Goal: Obtain resource: Obtain resource

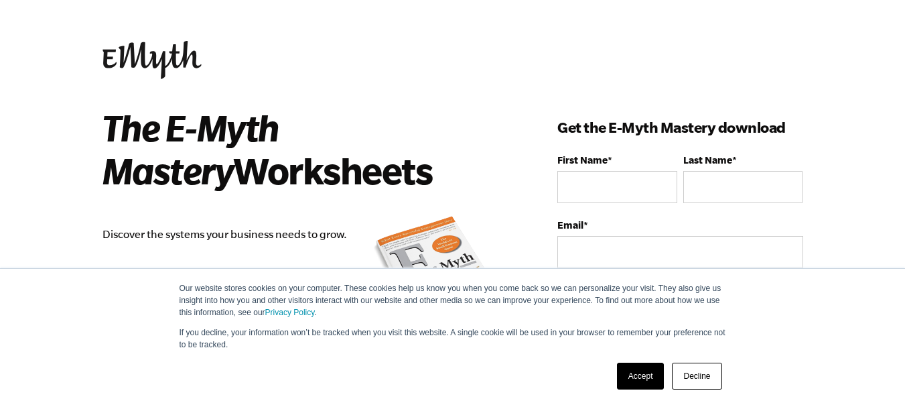
click at [655, 364] on link "Accept" at bounding box center [641, 375] width 48 height 27
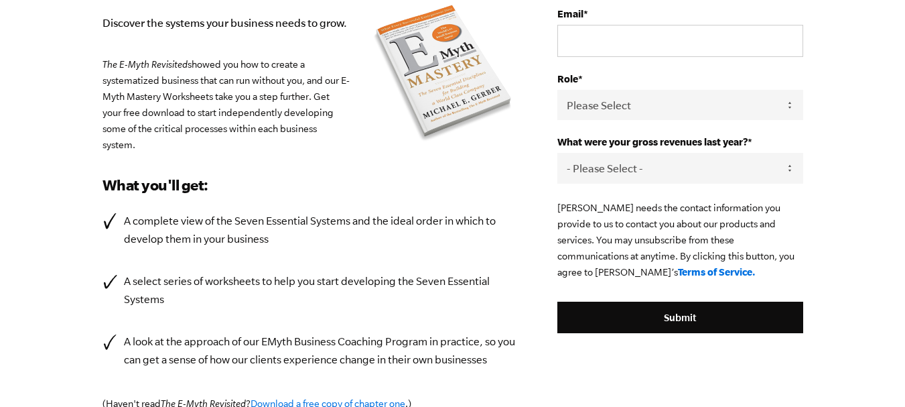
scroll to position [87, 0]
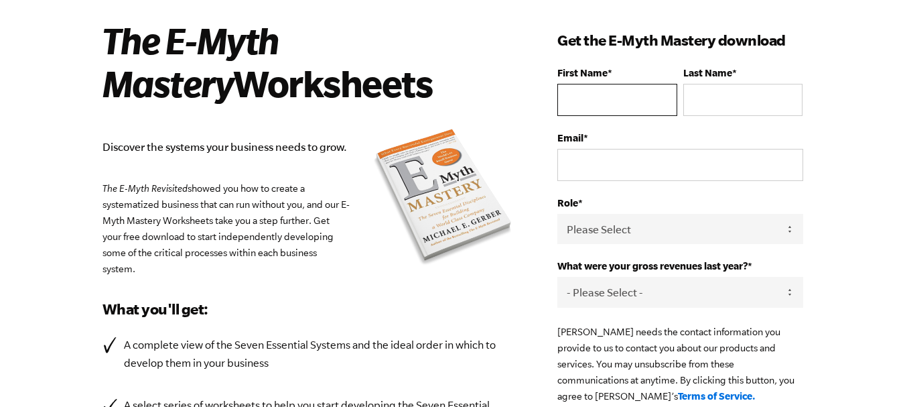
click at [644, 94] on input "First Name *" at bounding box center [616, 100] width 119 height 32
type input "Harun"
type input "[PERSON_NAME]"
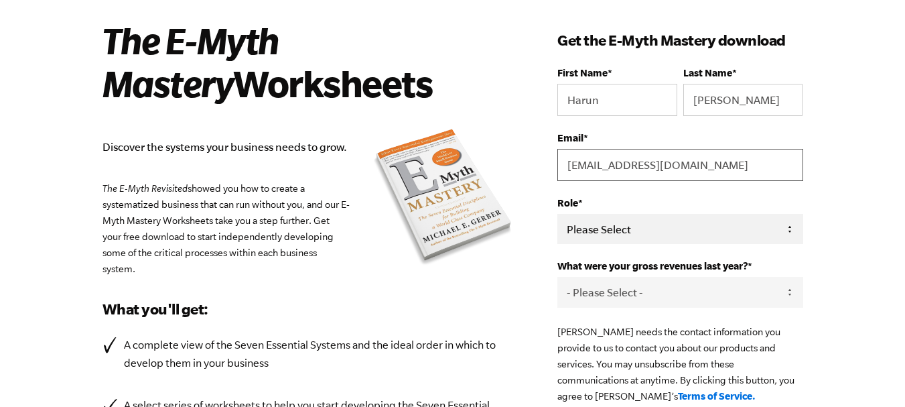
type input "[EMAIL_ADDRESS][DOMAIN_NAME]"
click at [607, 236] on select "Please Select Owner Partner / Co-Owner Executive Employee / Other" at bounding box center [679, 229] width 245 height 30
select select "Employee / Other"
click at [557, 214] on select "Please Select Owner Partner / Co-Owner Executive Employee / Other" at bounding box center [679, 229] width 245 height 30
click at [626, 283] on select "- Please Select - 0-75K 76-150K 151-275K 276-500K 501-750K 751-1M 1-2.5M 2.5-5M…" at bounding box center [679, 292] width 245 height 30
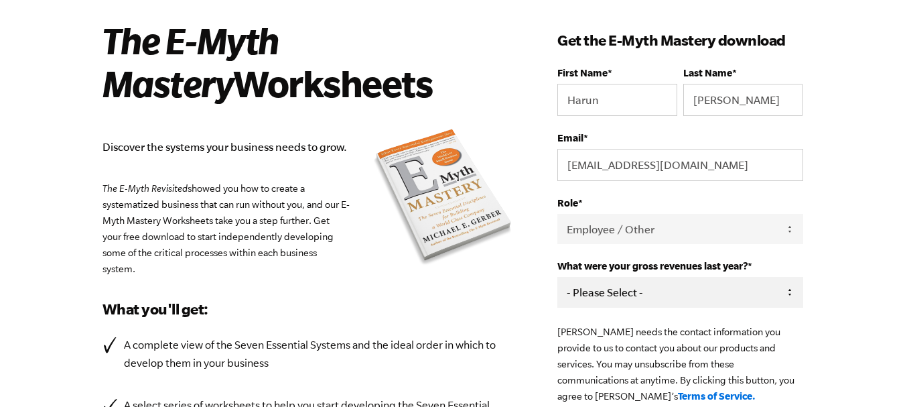
select select "0-75K"
click at [557, 277] on select "- Please Select - 0-75K 76-150K 151-275K 276-500K 501-750K 751-1M 1-2.5M 2.5-5M…" at bounding box center [679, 292] width 245 height 30
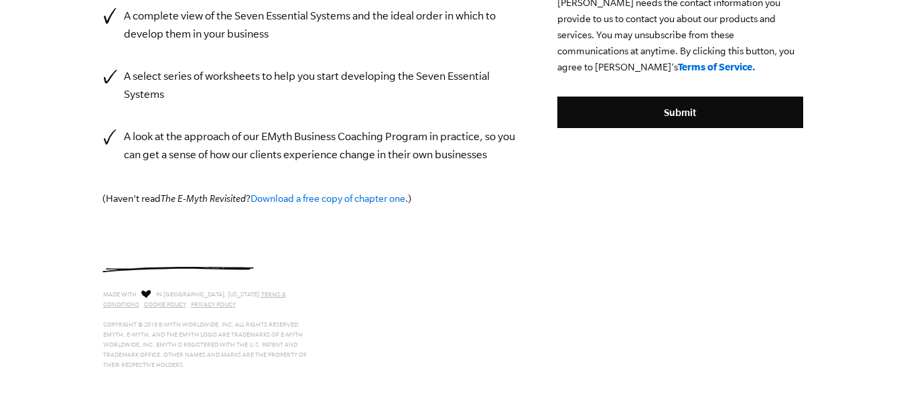
scroll to position [422, 0]
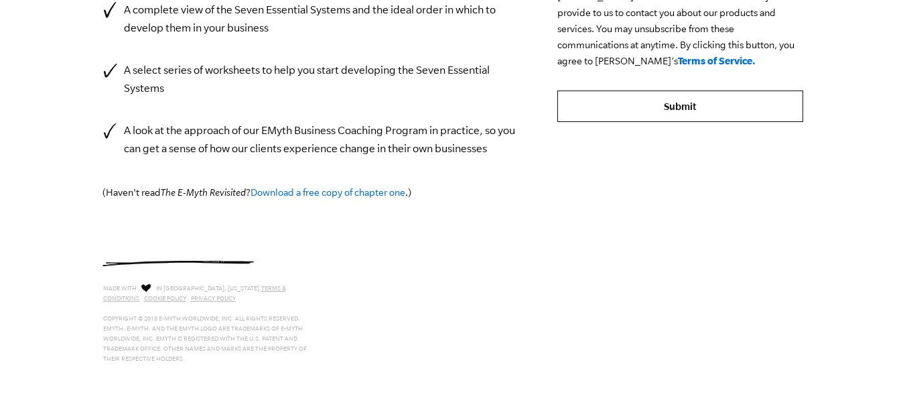
click at [697, 119] on input "Submit" at bounding box center [679, 106] width 245 height 32
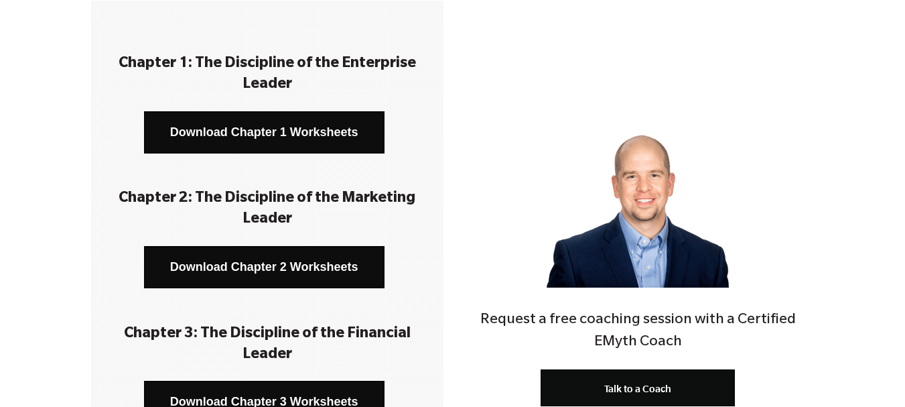
scroll to position [335, 0]
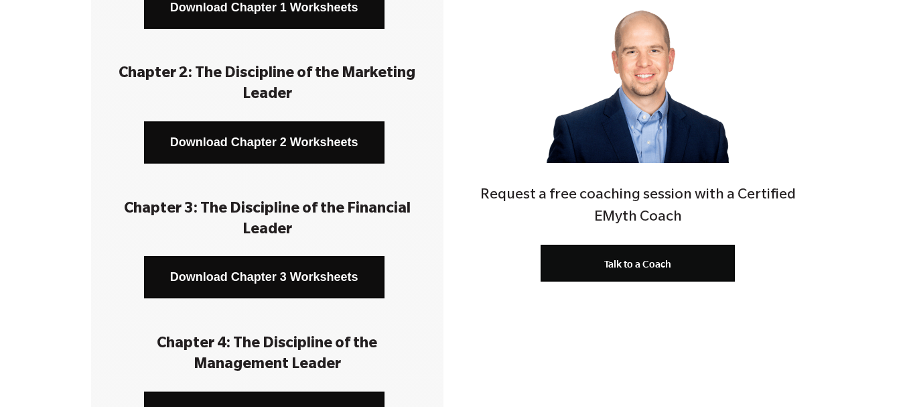
click at [533, 289] on div "Request a free coaching session with a Certified EMyth Coach Talk to a Coach" at bounding box center [638, 115] width 352 height 479
click at [0, 221] on div "Chapter 1: The Discipline of the Enterprise Leader Download Chapter 1 Worksheet…" at bounding box center [452, 367] width 905 height 982
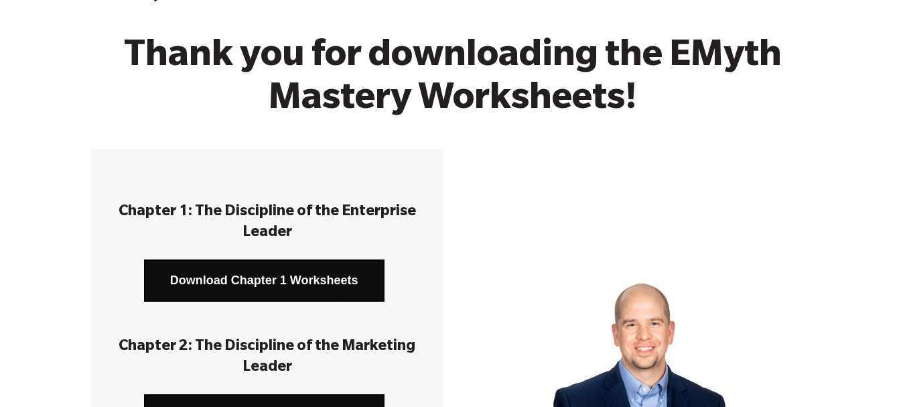
scroll to position [67, 0]
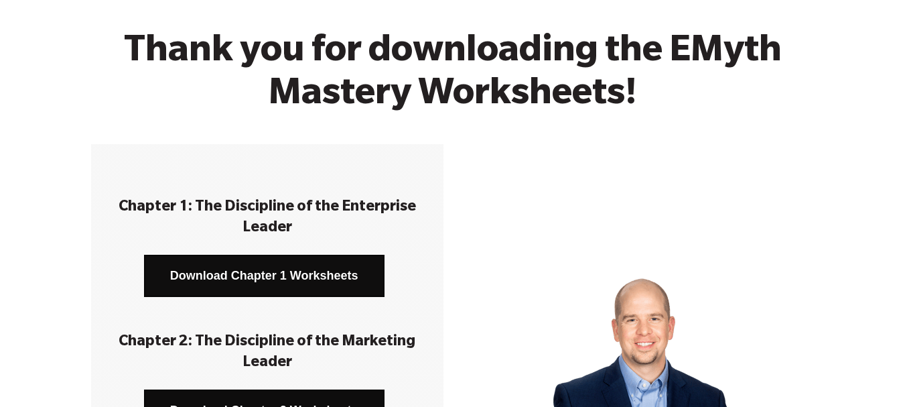
click at [279, 277] on link "Download Chapter 1 Worksheets" at bounding box center [264, 276] width 240 height 42
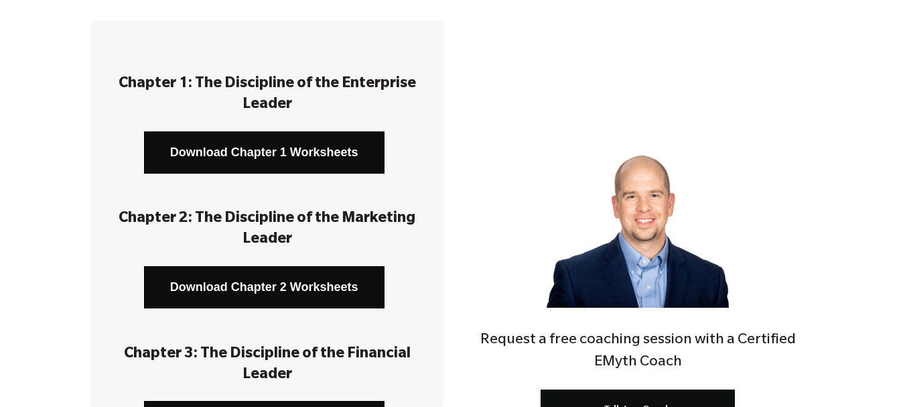
scroll to position [201, 0]
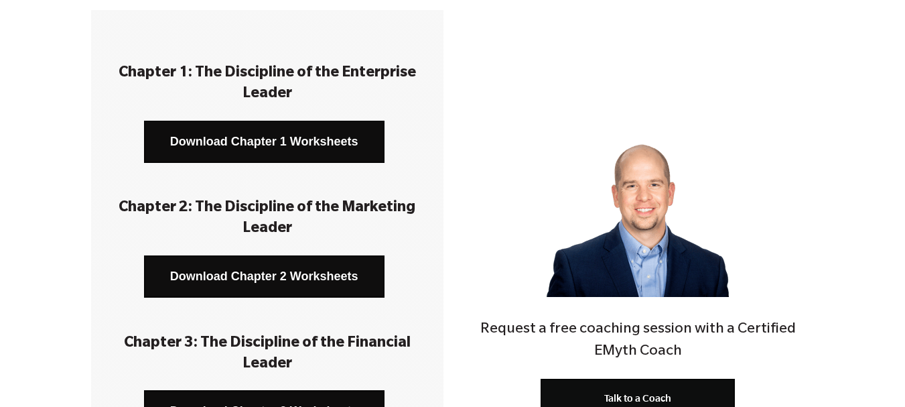
click at [227, 283] on link "Download Chapter 2 Worksheets" at bounding box center [264, 276] width 240 height 42
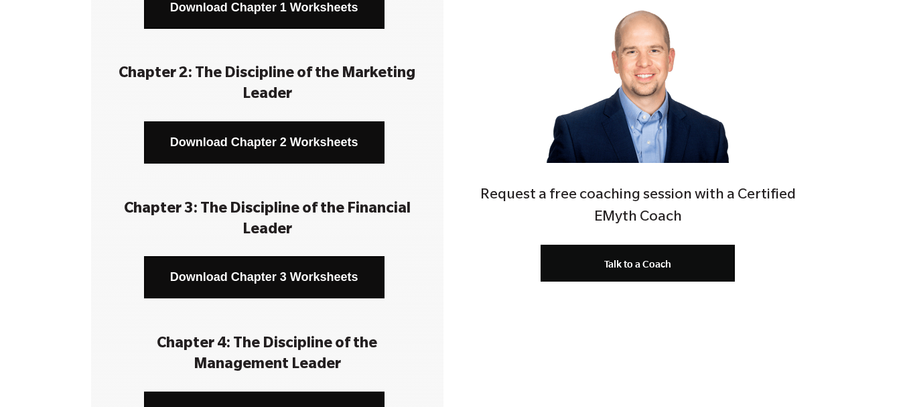
scroll to position [402, 0]
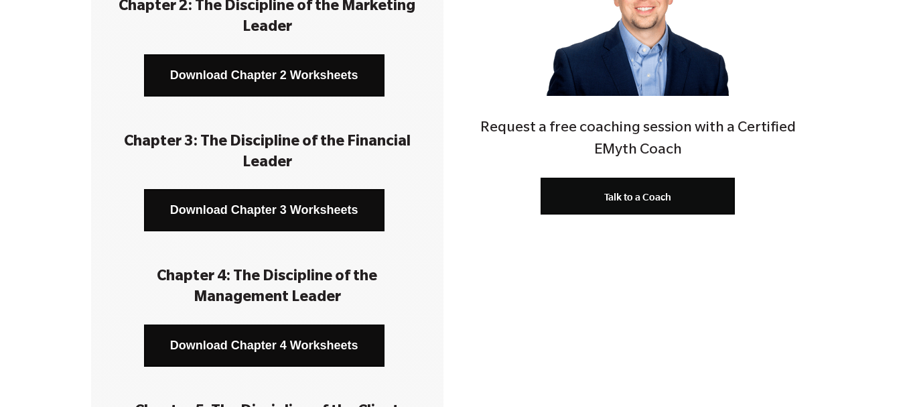
click at [307, 204] on link "Download Chapter 3 Worksheets" at bounding box center [264, 210] width 240 height 42
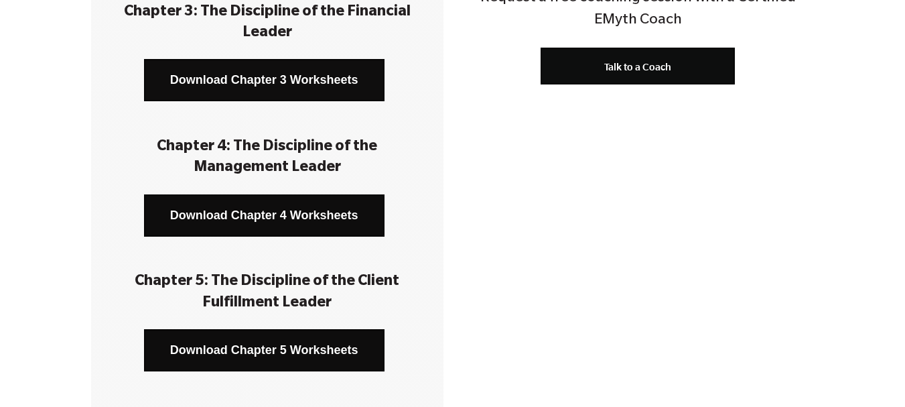
scroll to position [536, 0]
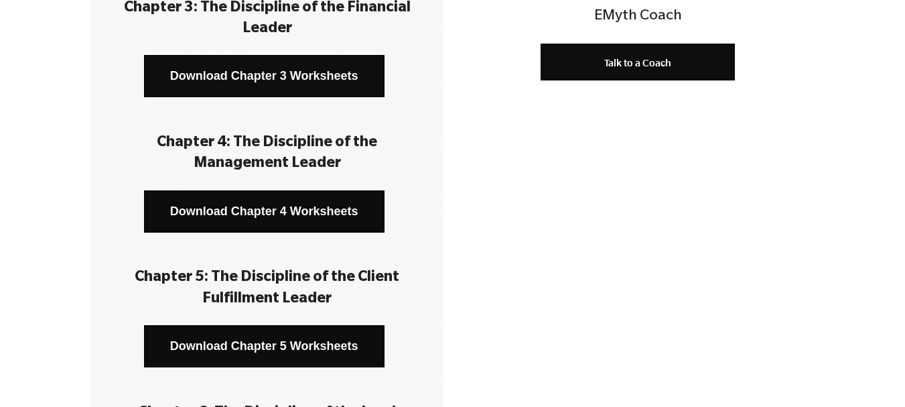
click at [334, 214] on link "Download Chapter 4 Worksheets" at bounding box center [264, 211] width 240 height 42
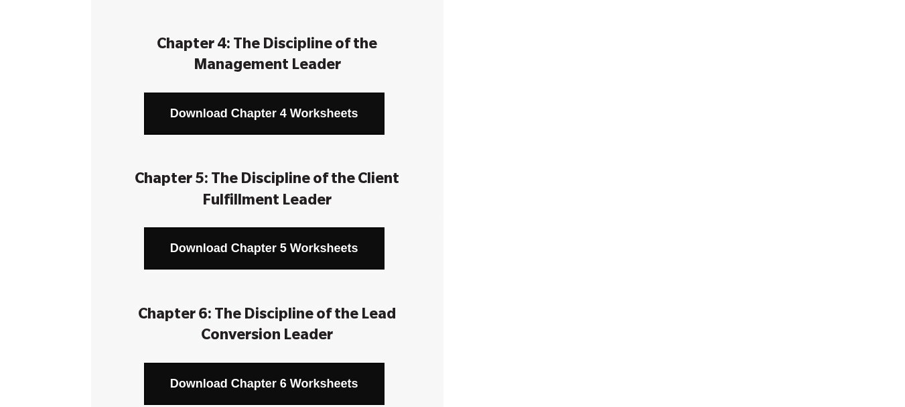
scroll to position [737, 0]
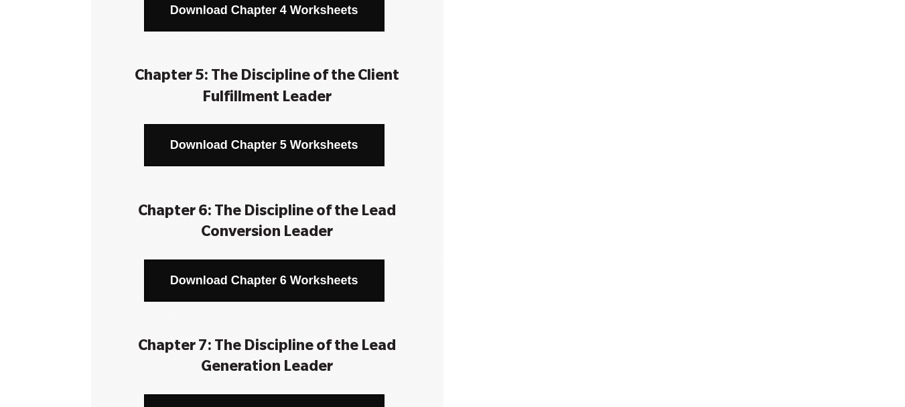
click at [323, 153] on link "Download Chapter 5 Worksheets" at bounding box center [264, 145] width 240 height 42
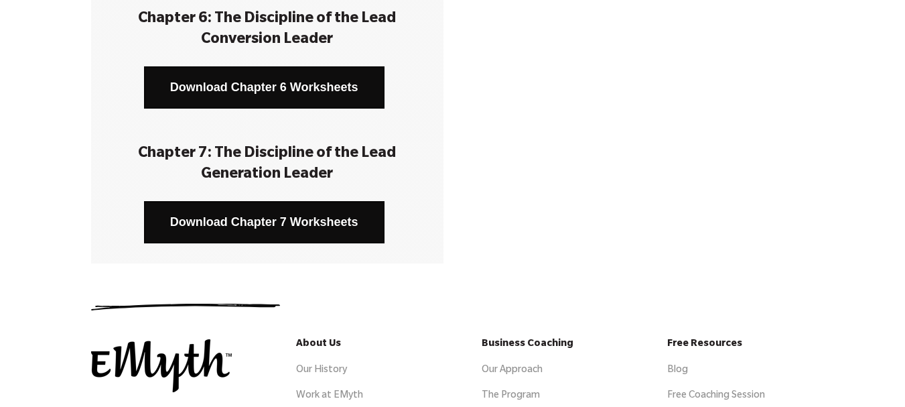
scroll to position [938, 0]
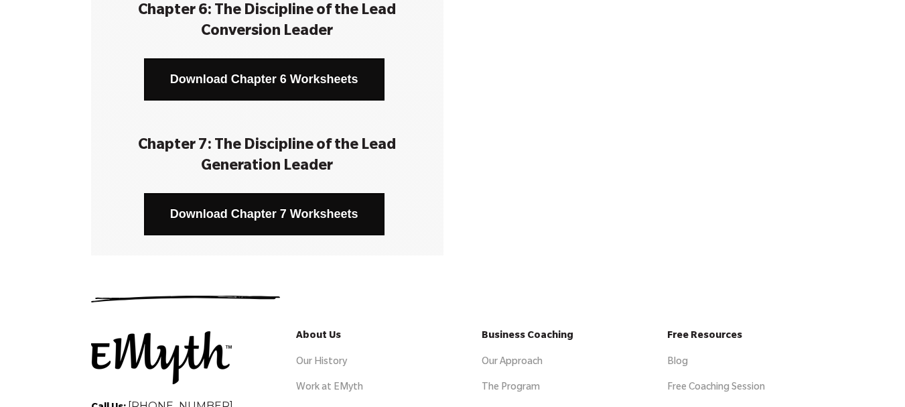
click at [324, 90] on link "Download Chapter 6 Worksheets" at bounding box center [264, 79] width 240 height 42
click at [327, 214] on link "Download Chapter 7 Worksheets" at bounding box center [264, 214] width 240 height 42
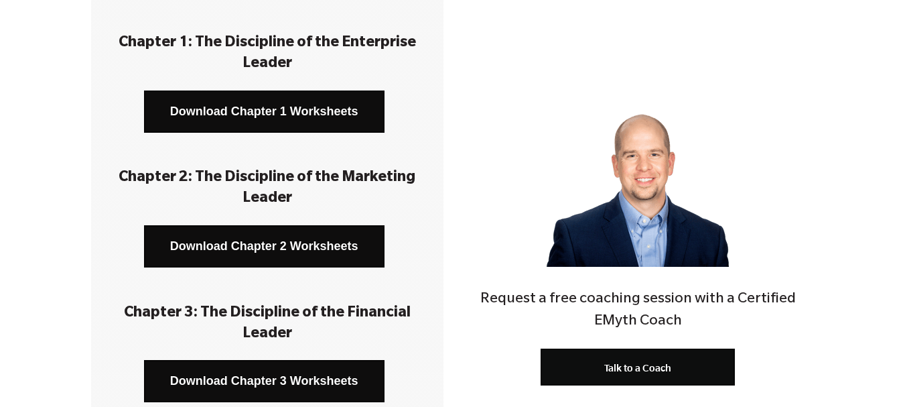
scroll to position [201, 0]
